Goal: Task Accomplishment & Management: Use online tool/utility

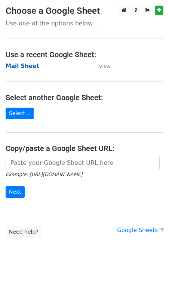
click at [30, 66] on strong "Mail Sheet" at bounding box center [23, 66] width 34 height 7
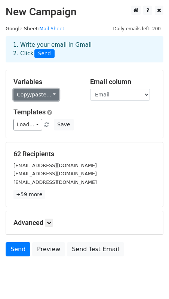
click at [44, 98] on link "Copy/paste..." at bounding box center [36, 95] width 46 height 12
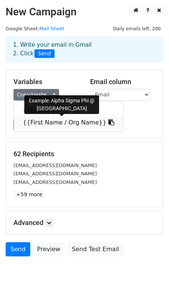
click at [58, 124] on link "{{First Name / Org Name}}" at bounding box center [69, 123] width 110 height 12
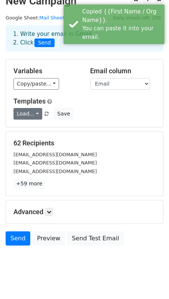
scroll to position [15, 0]
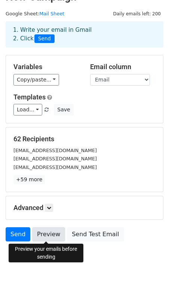
click at [35, 230] on link "Preview" at bounding box center [48, 234] width 33 height 14
